Goal: Transaction & Acquisition: Obtain resource

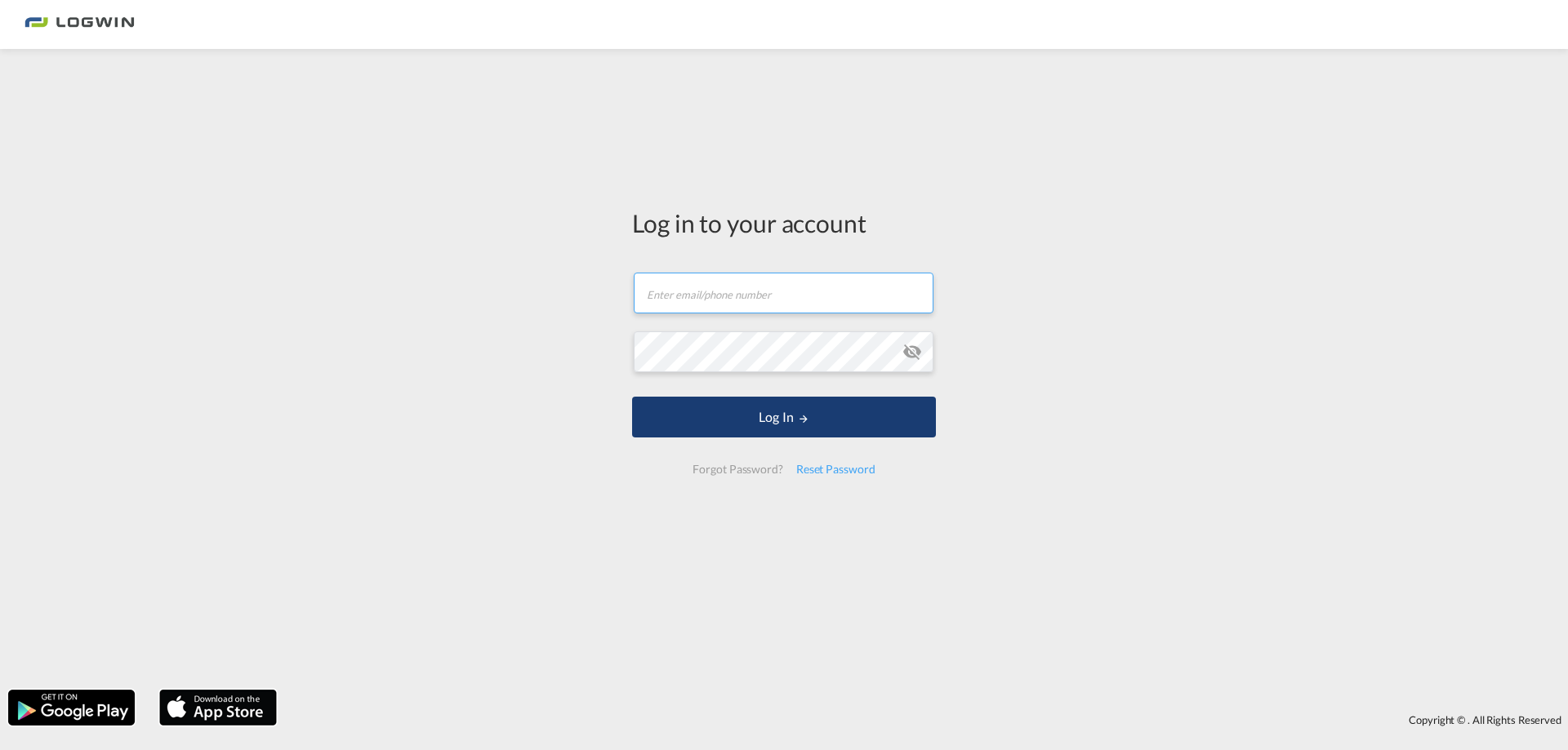
type input "[EMAIL_ADDRESS][DOMAIN_NAME]"
click at [721, 415] on button "Log In" at bounding box center [783, 417] width 304 height 41
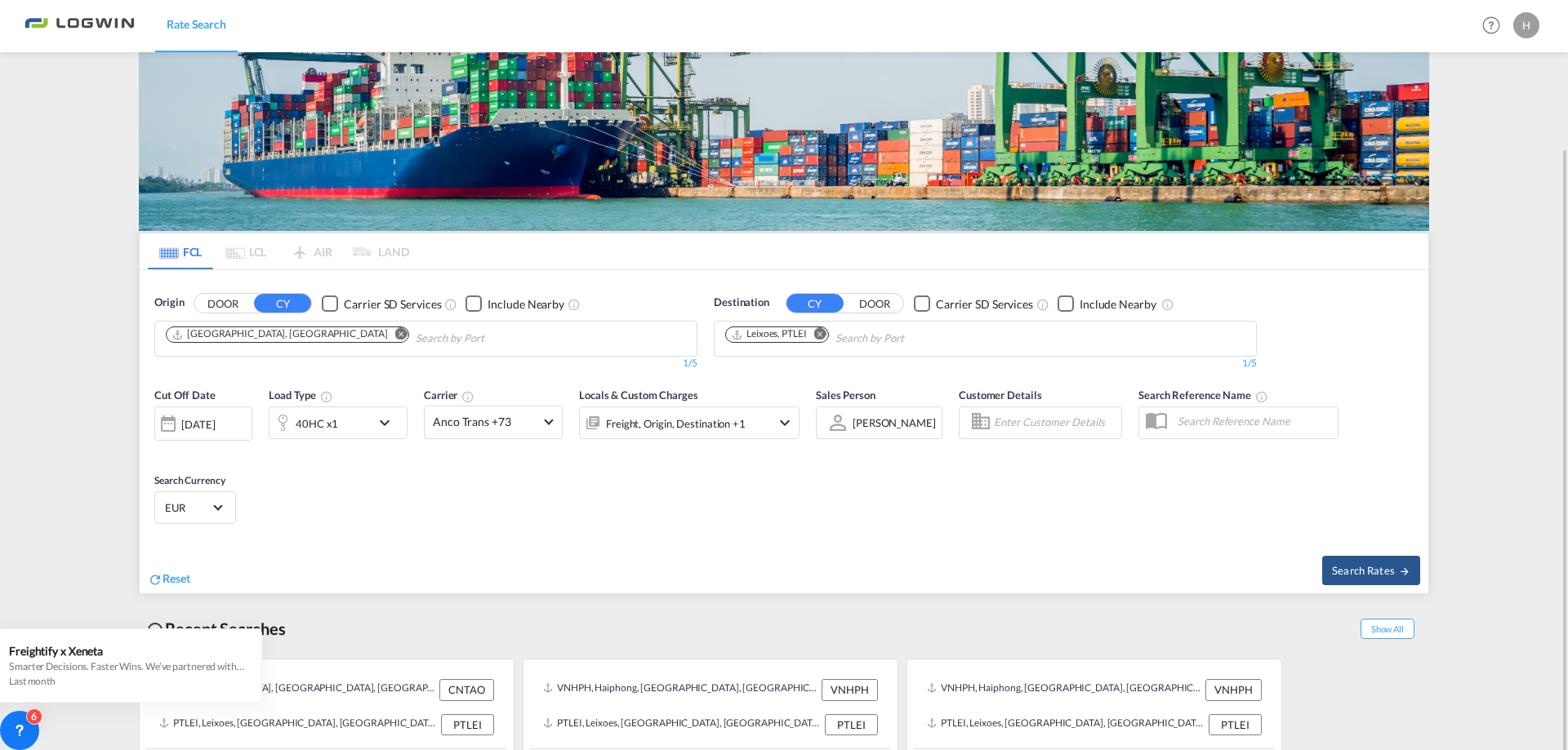
scroll to position [123, 0]
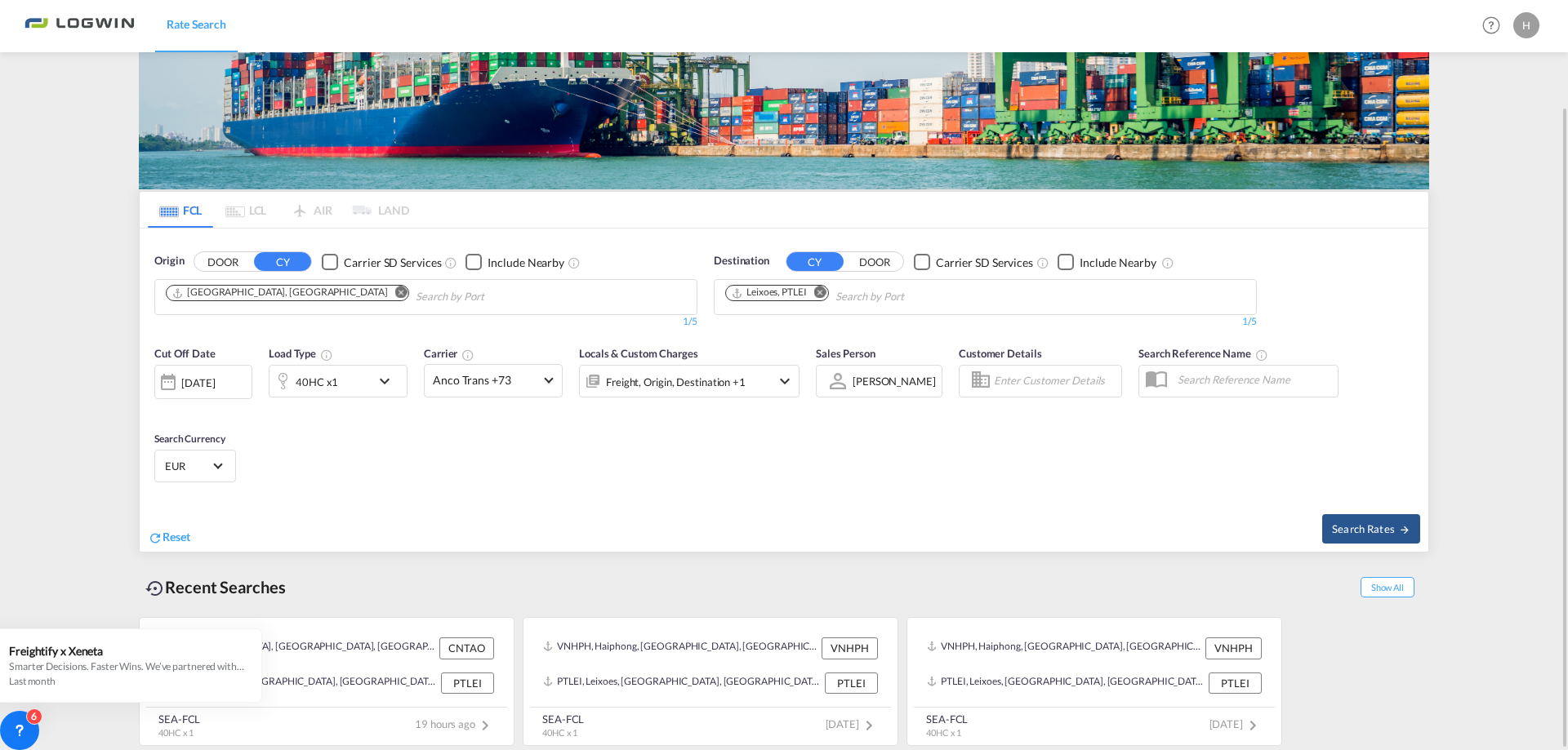
drag, startPoint x: 274, startPoint y: 293, endPoint x: 266, endPoint y: 299, distance: 10.0
click at [395, 294] on md-icon "Remove" at bounding box center [401, 292] width 12 height 12
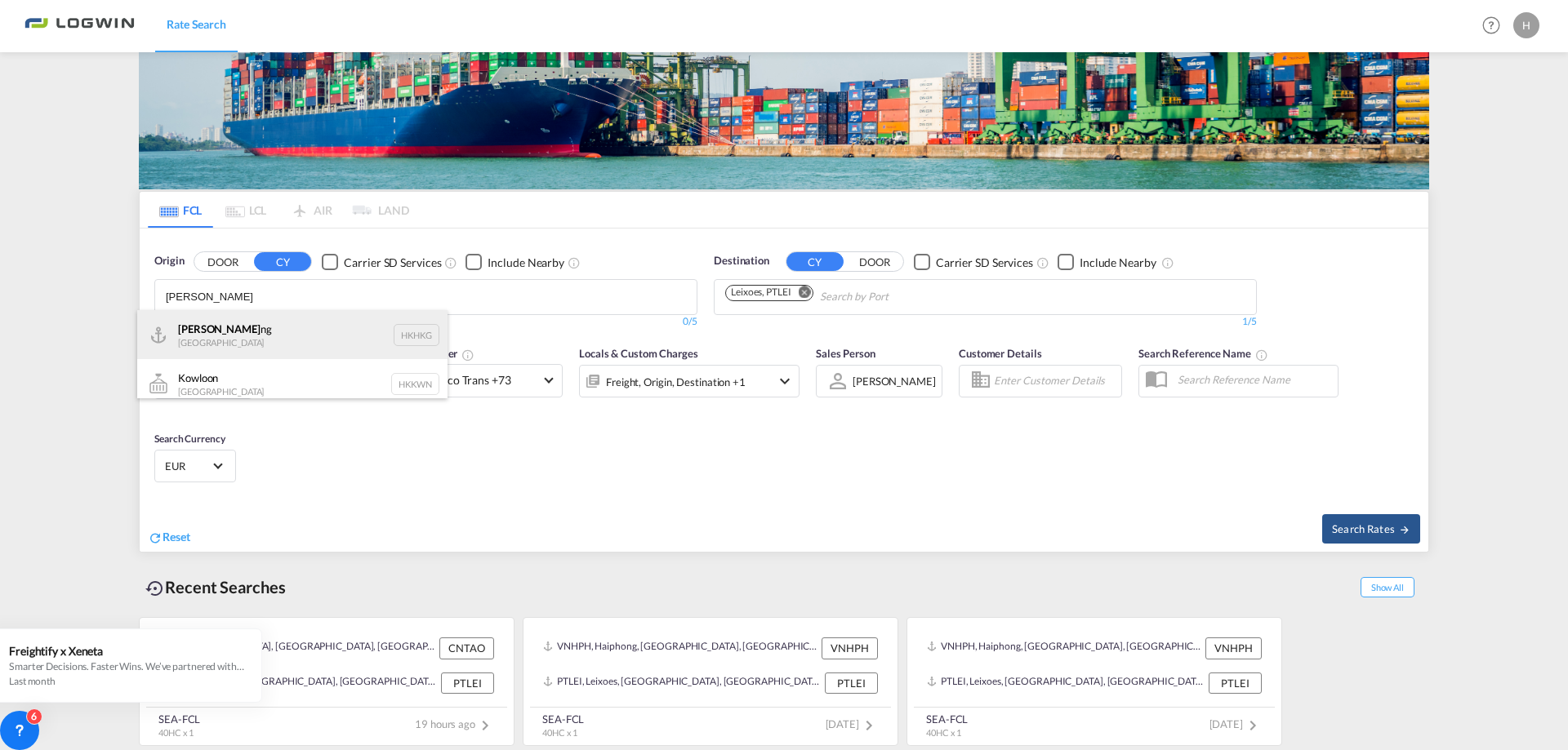
type input "[PERSON_NAME]"
click at [197, 325] on div "Hong Ko ng Hong Kong HKHKG" at bounding box center [292, 335] width 310 height 49
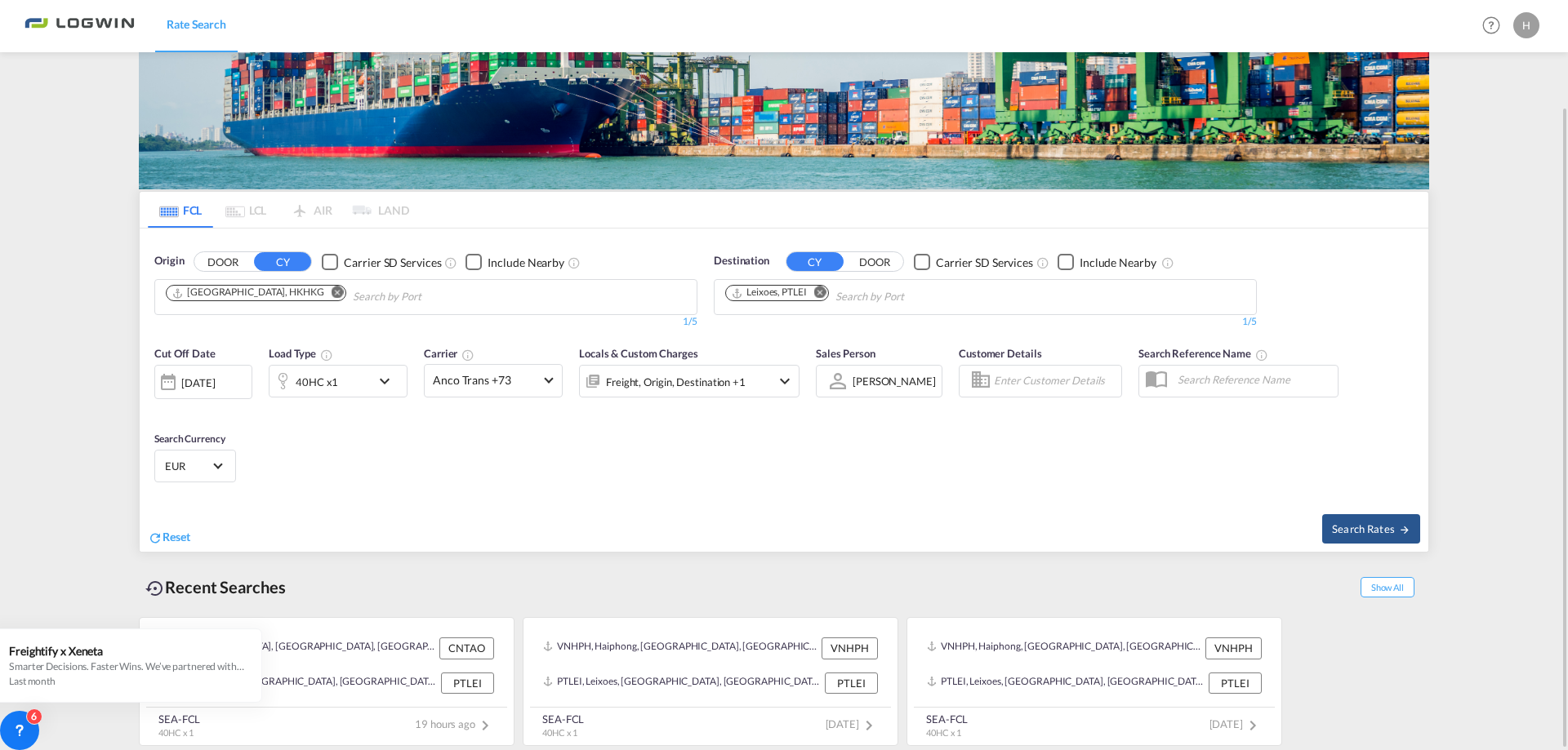
click at [823, 290] on md-icon "Remove" at bounding box center [820, 292] width 12 height 12
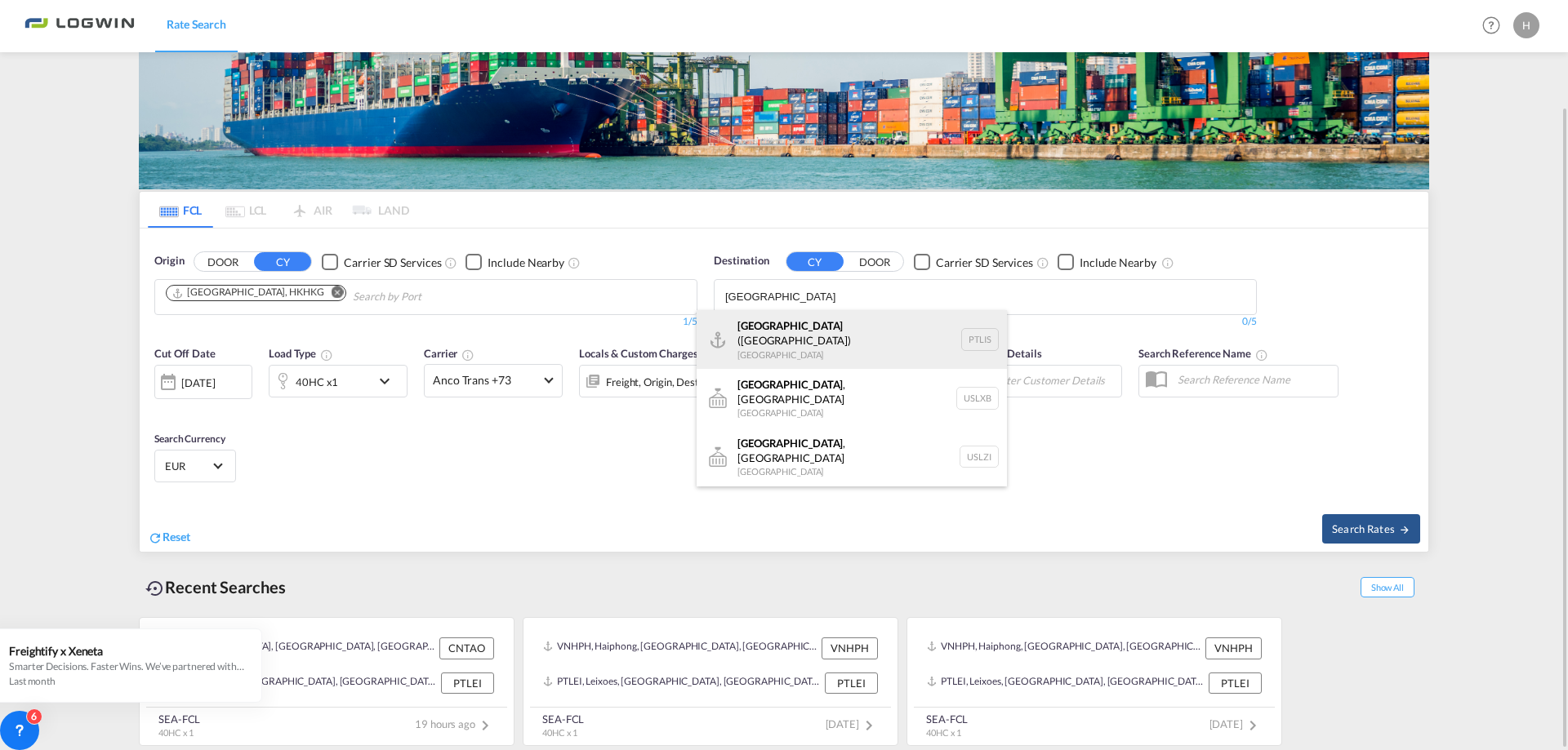
type input "[GEOGRAPHIC_DATA]"
click at [769, 334] on div "[GEOGRAPHIC_DATA] ([GEOGRAPHIC_DATA]) [GEOGRAPHIC_DATA] PTLIS" at bounding box center [851, 339] width 310 height 58
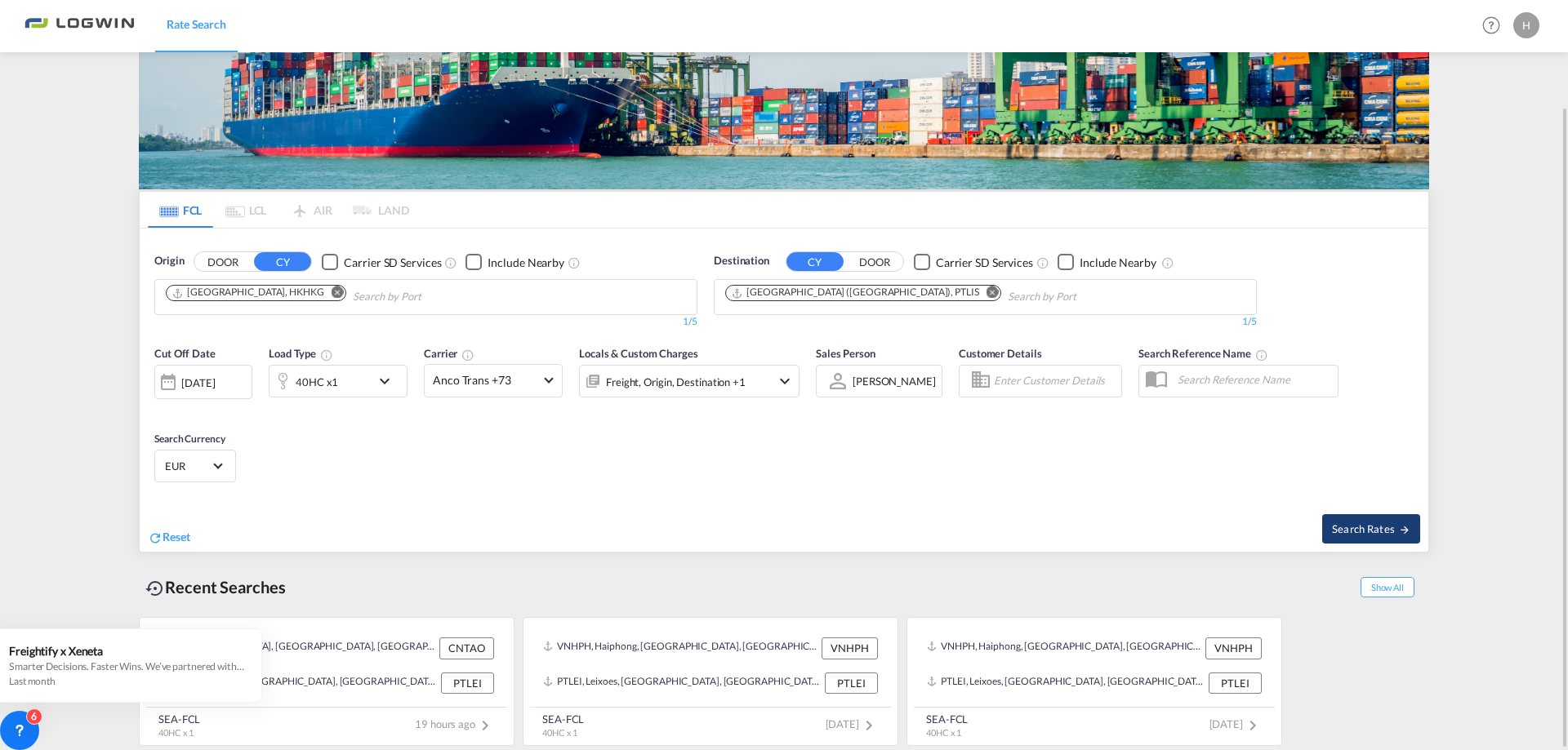
click at [1355, 519] on button "Search Rates" at bounding box center [1371, 529] width 98 height 30
type input "HKHKG to PTLIS / [DATE]"
